Goal: Transaction & Acquisition: Book appointment/travel/reservation

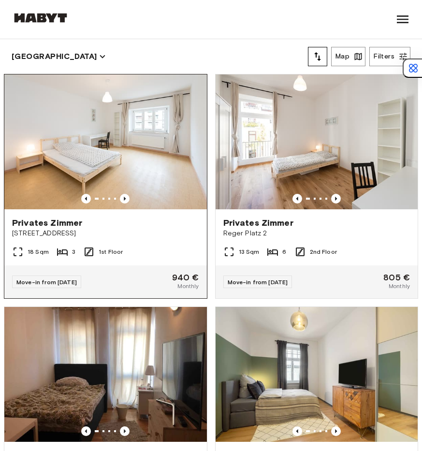
click at [162, 199] on img at bounding box center [105, 141] width 202 height 135
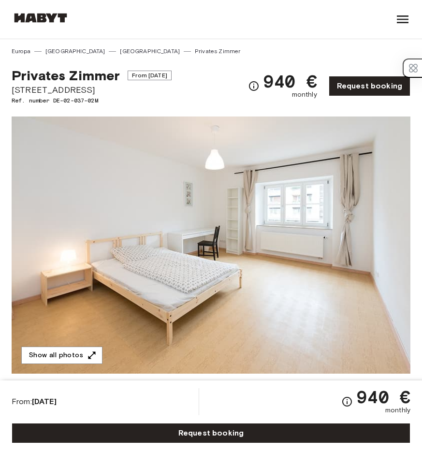
click at [169, 213] on img at bounding box center [211, 244] width 399 height 257
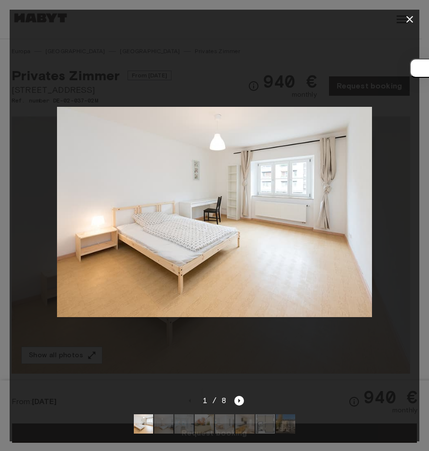
click at [280, 171] on img at bounding box center [214, 212] width 315 height 210
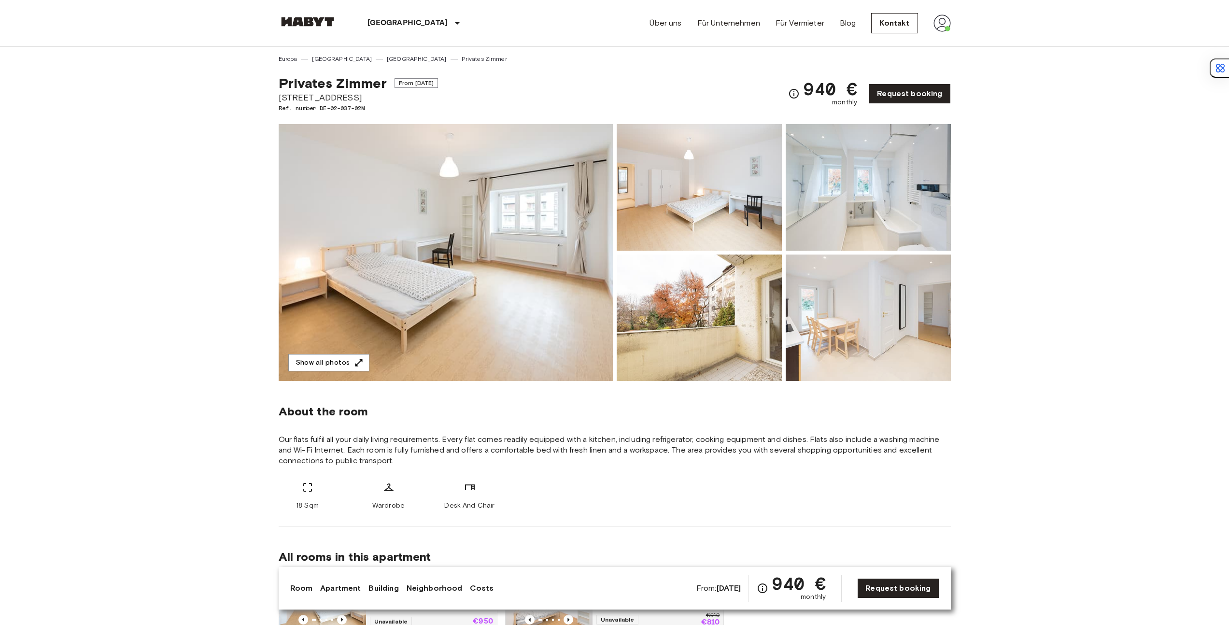
click at [506, 250] on img at bounding box center [446, 252] width 334 height 257
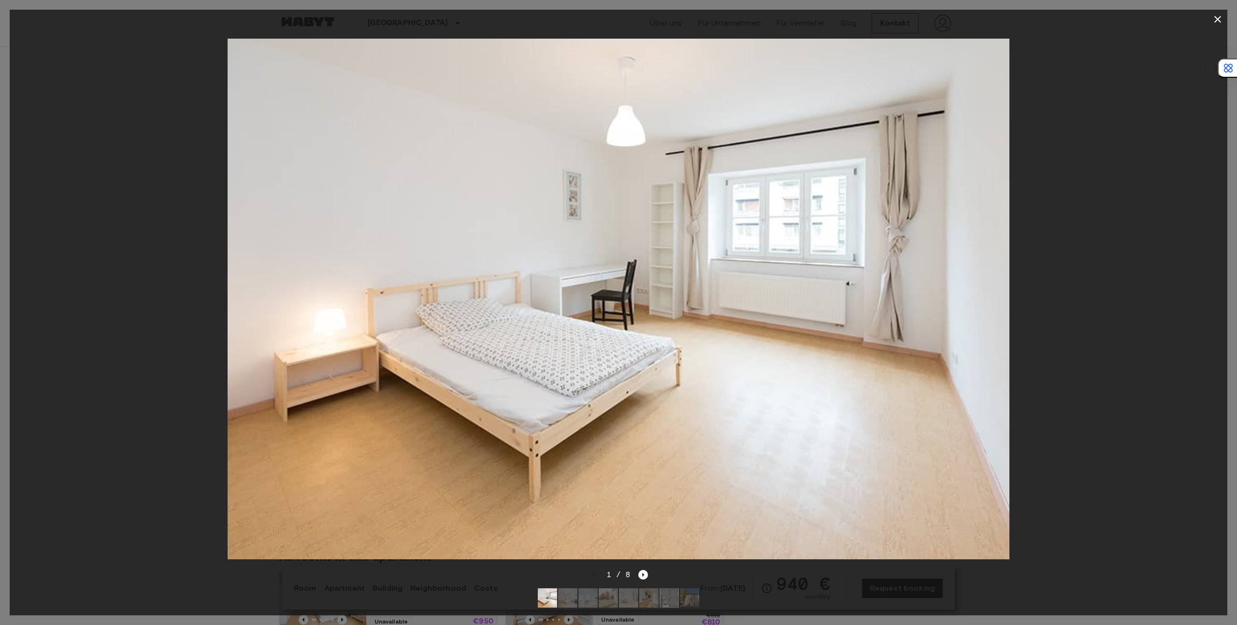
click at [1143, 288] on div at bounding box center [618, 299] width 1217 height 540
click at [1217, 23] on icon "button" at bounding box center [1218, 20] width 12 height 12
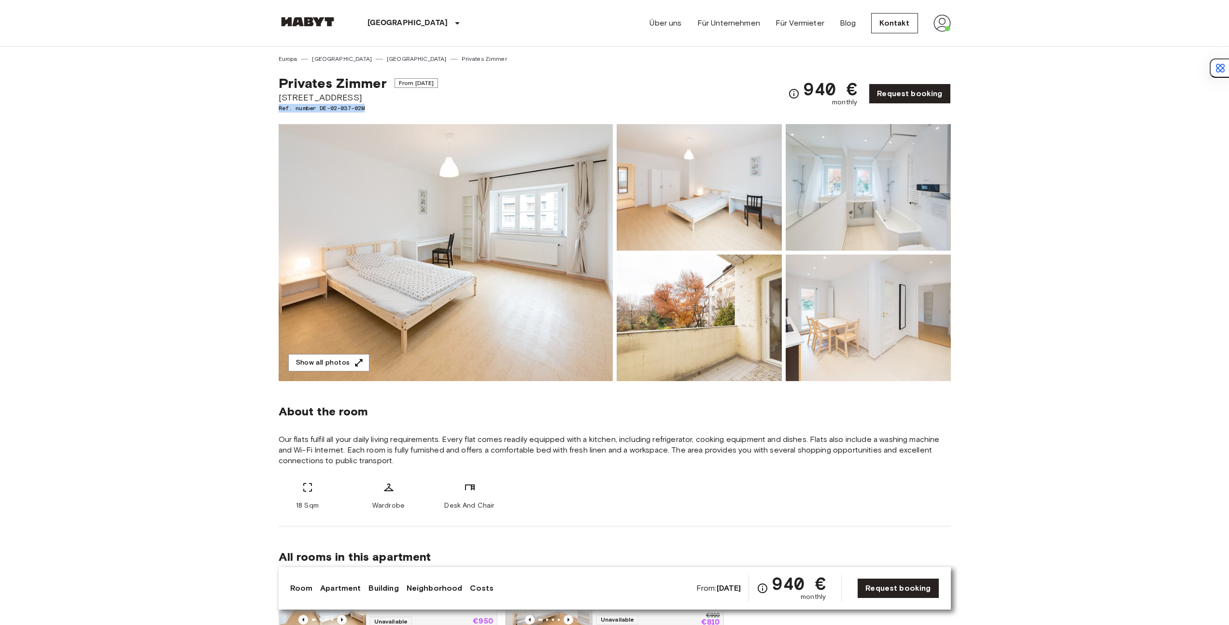
drag, startPoint x: 373, startPoint y: 107, endPoint x: 273, endPoint y: 106, distance: 100.0
copy span "Ref. number DE-02-037-02M"
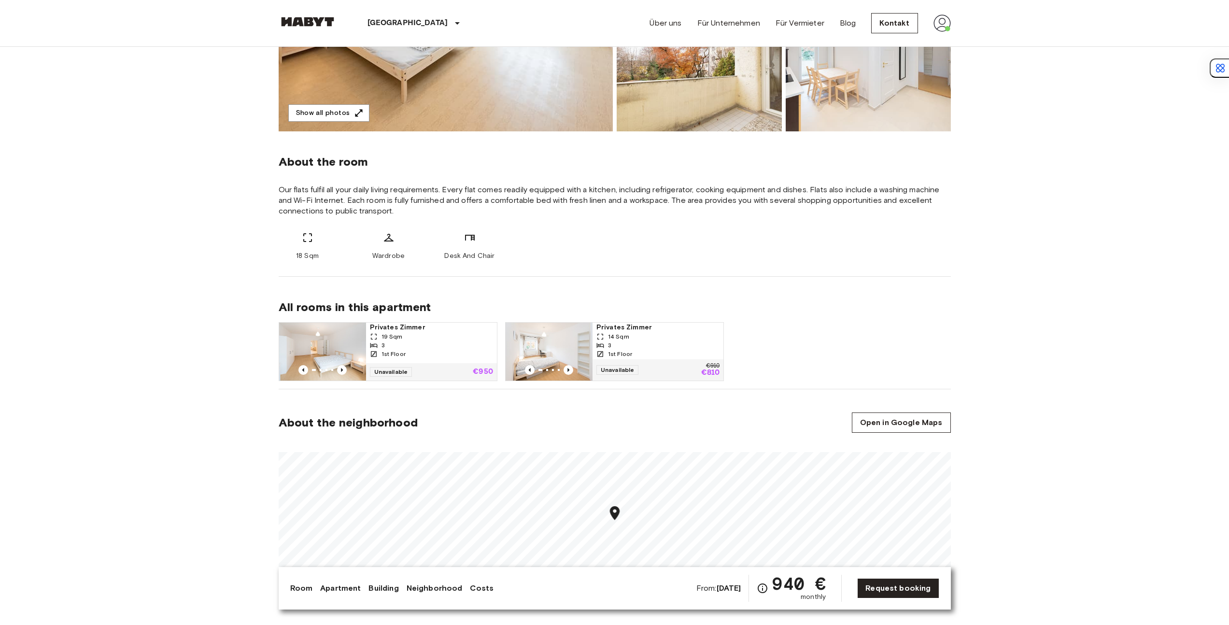
scroll to position [440, 0]
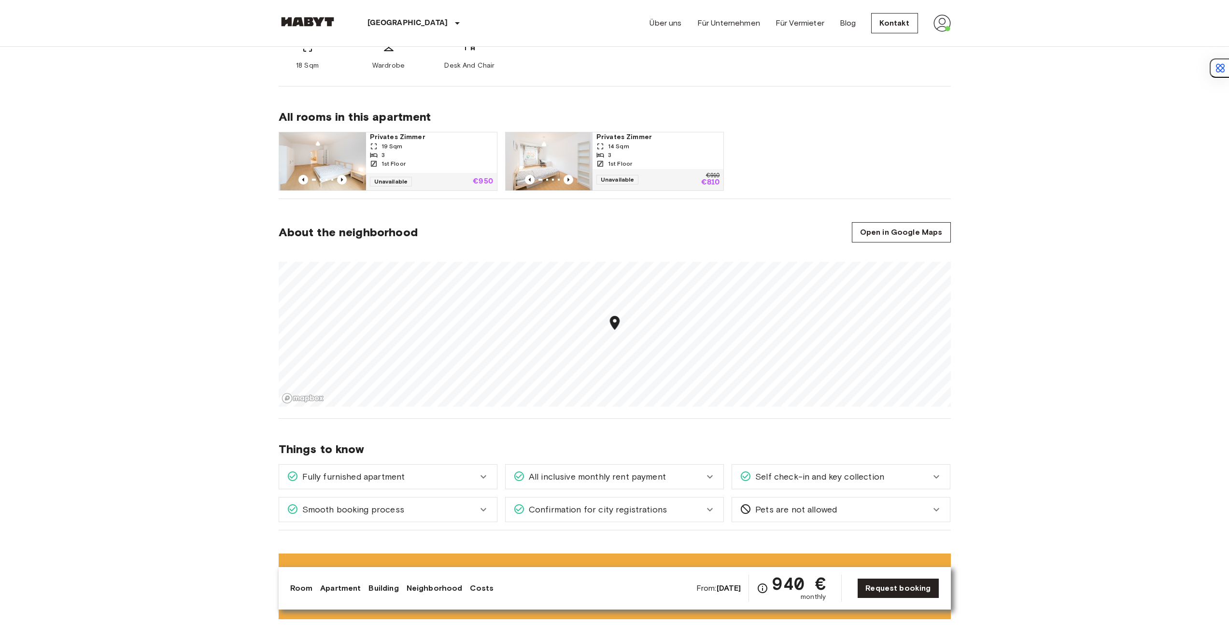
click at [334, 161] on img at bounding box center [322, 161] width 87 height 58
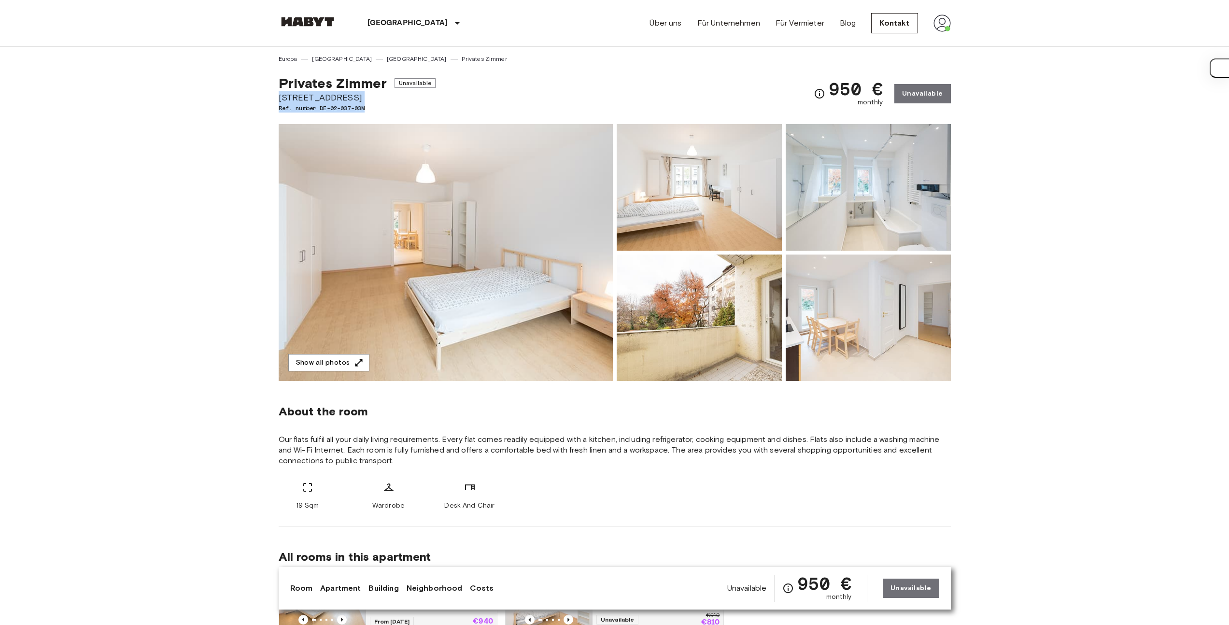
drag, startPoint x: 364, startPoint y: 108, endPoint x: 274, endPoint y: 102, distance: 90.1
drag, startPoint x: 277, startPoint y: 107, endPoint x: 373, endPoint y: 109, distance: 96.2
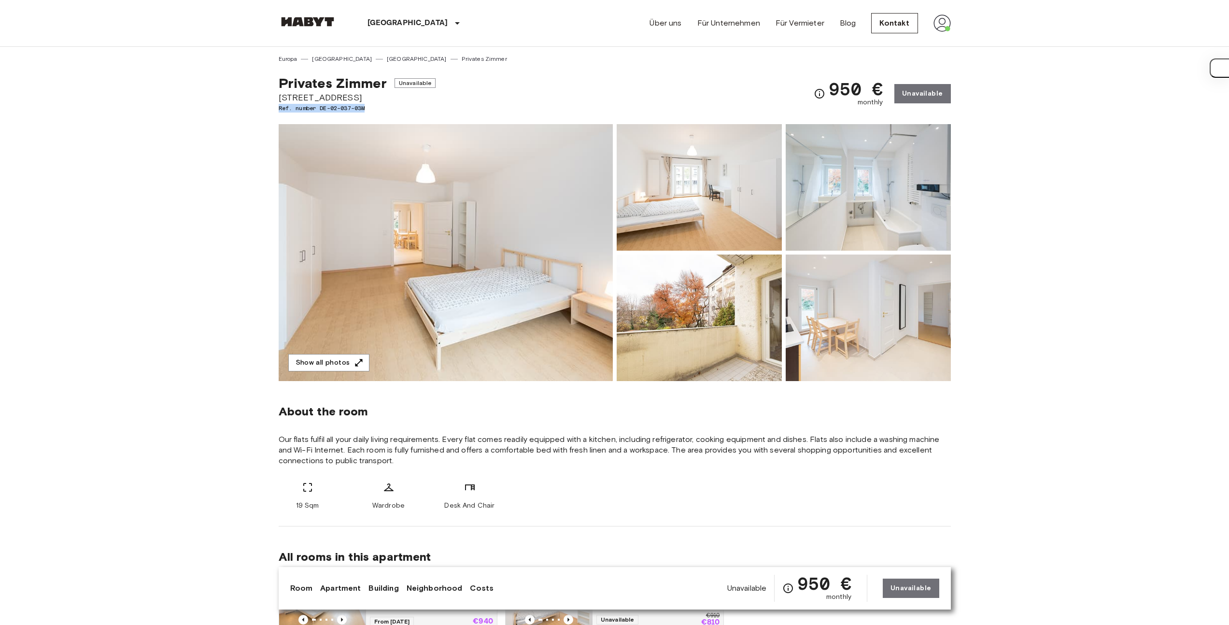
copy span "Ref. number DE-02-037-03M"
